Goal: Understand process/instructions: Learn how to perform a task or action

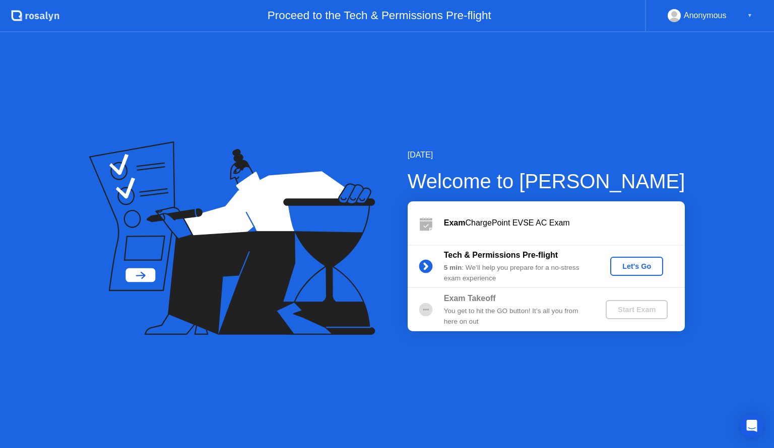
click at [646, 259] on button "Let's Go" at bounding box center [636, 266] width 53 height 19
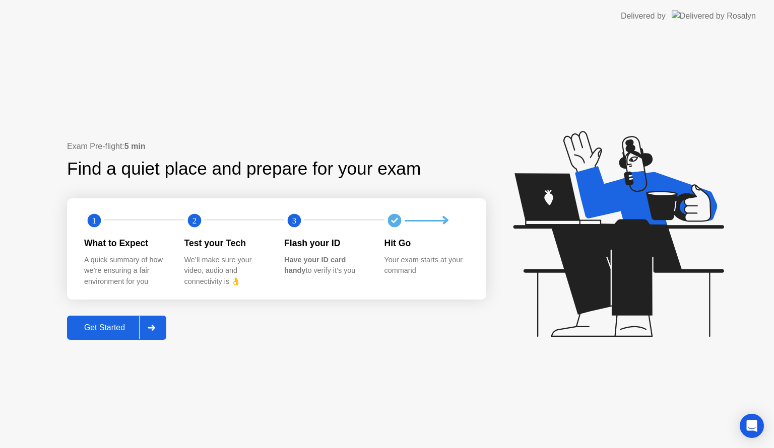
click at [122, 325] on div "Get Started" at bounding box center [104, 327] width 69 height 9
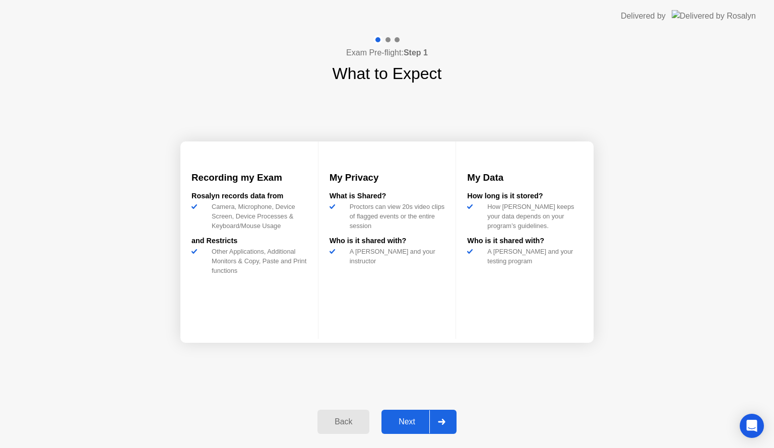
click at [442, 423] on icon at bounding box center [442, 422] width 8 height 6
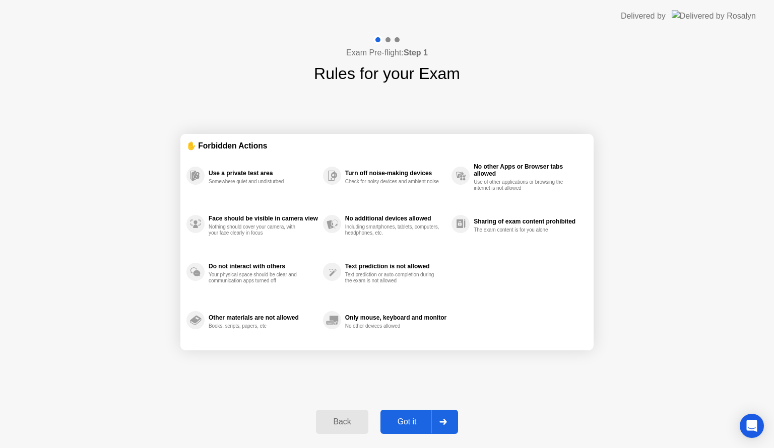
click at [442, 423] on icon at bounding box center [443, 422] width 8 height 6
select select "**********"
select select "*******"
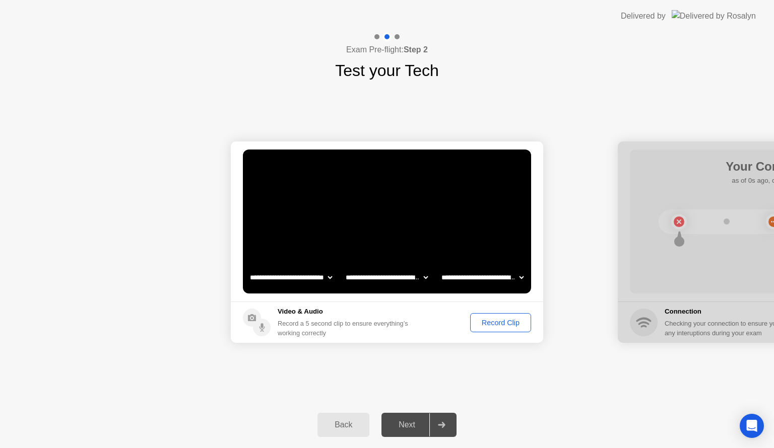
click at [493, 324] on div "Record Clip" at bounding box center [500, 323] width 54 height 8
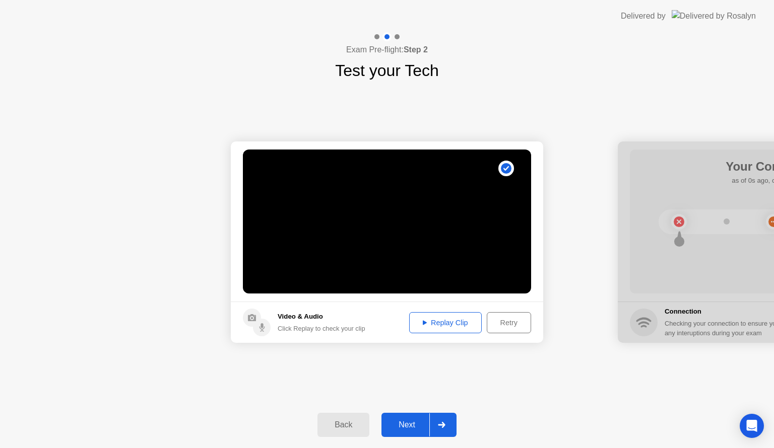
click at [439, 320] on div "Replay Clip" at bounding box center [444, 323] width 65 height 8
click at [442, 422] on icon at bounding box center [442, 425] width 8 height 6
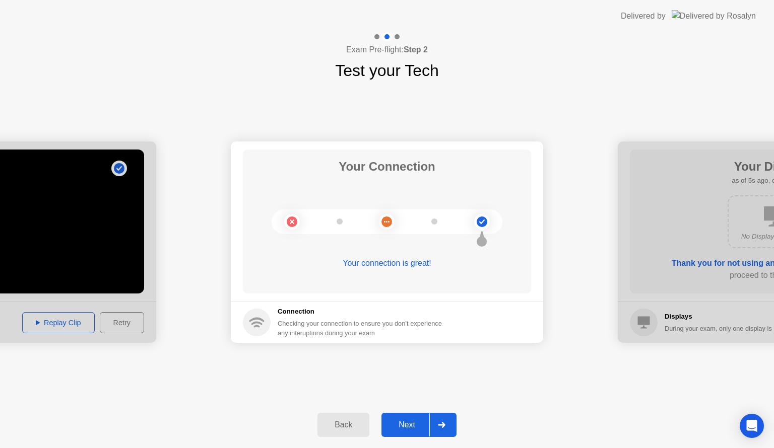
click at [443, 425] on icon at bounding box center [441, 425] width 7 height 6
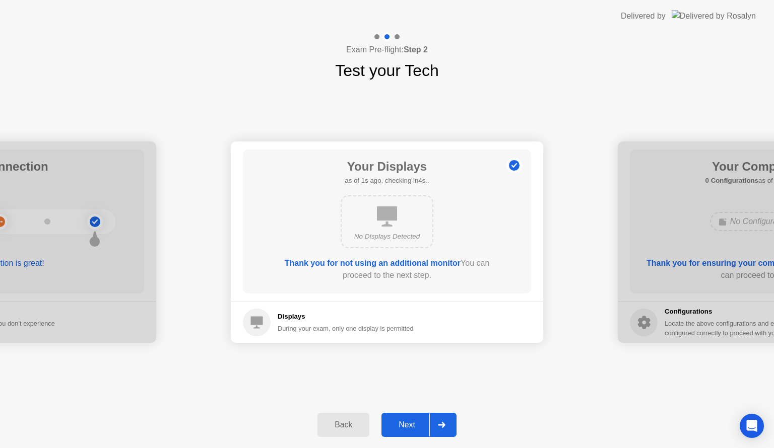
click at [447, 427] on div at bounding box center [441, 424] width 24 height 23
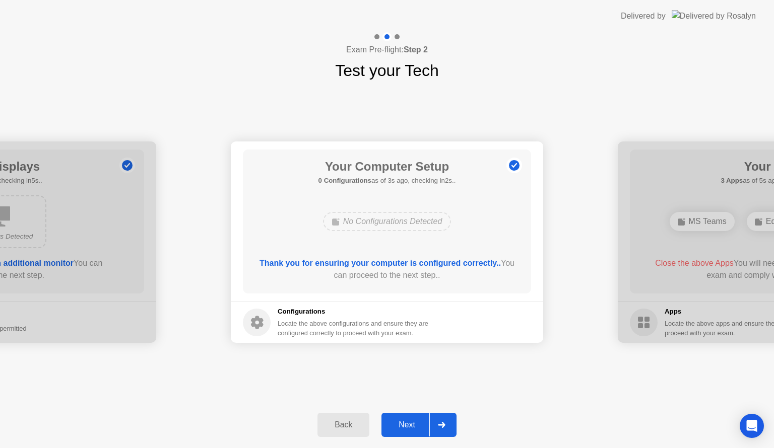
click at [447, 427] on div at bounding box center [441, 424] width 24 height 23
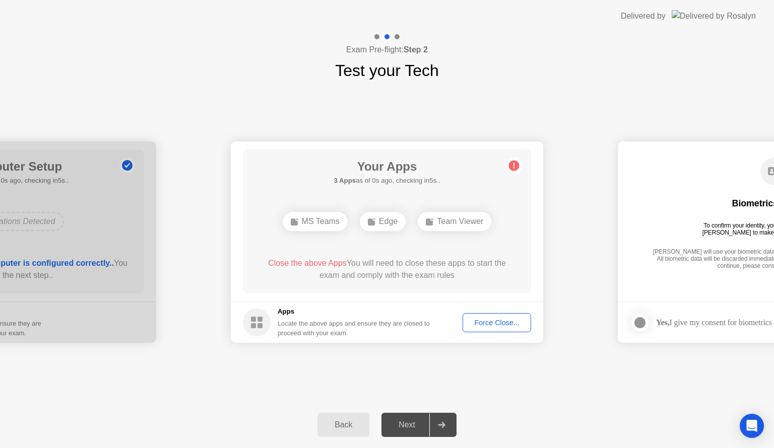
click at [308, 224] on div "MS Teams" at bounding box center [315, 221] width 65 height 19
click at [482, 319] on div "Force Close..." at bounding box center [496, 323] width 61 height 8
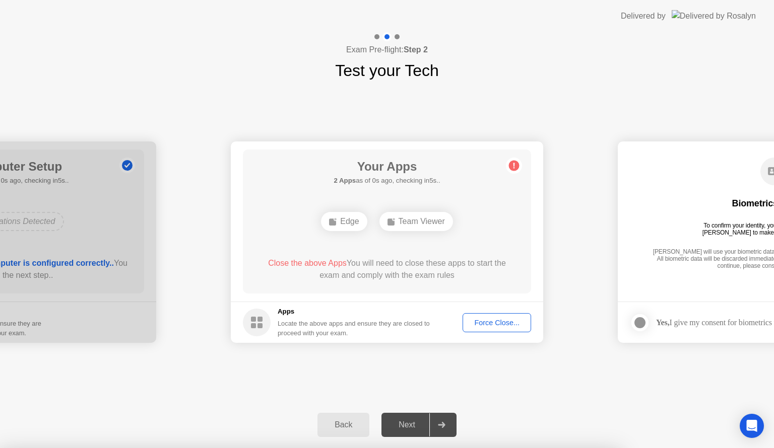
click at [492, 323] on div "Force Close..." at bounding box center [496, 323] width 61 height 8
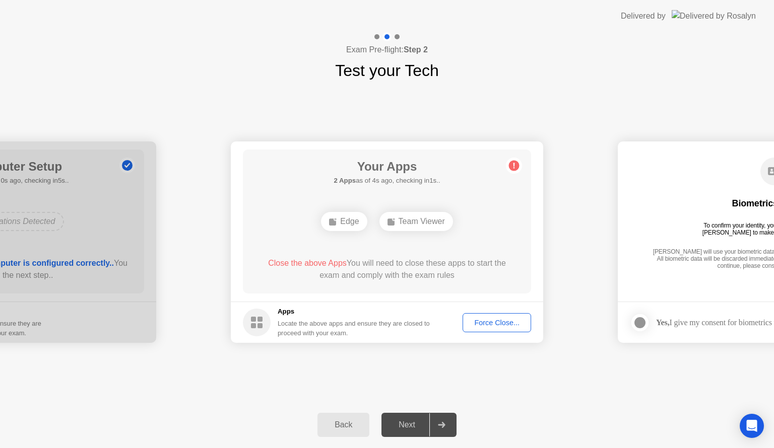
click at [355, 226] on div "Edge" at bounding box center [344, 221] width 46 height 19
click at [422, 215] on div "Team Viewer" at bounding box center [416, 221] width 74 height 19
click at [423, 224] on div "Team Viewer" at bounding box center [416, 221] width 74 height 19
click at [584, 384] on div "**********" at bounding box center [387, 242] width 774 height 319
click at [483, 320] on div "Force Close..." at bounding box center [496, 323] width 61 height 8
